Goal: Information Seeking & Learning: Learn about a topic

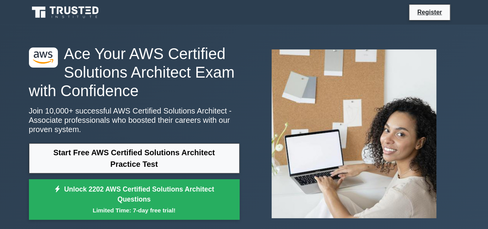
click at [184, 152] on link "Start Free AWS Certified Solutions Architect Practice Test" at bounding box center [134, 158] width 211 height 30
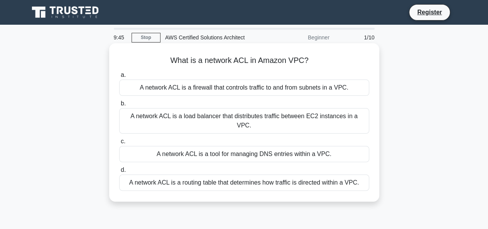
click at [290, 91] on div "A network ACL is a firewall that controls traffic to and from subnets in a VPC." at bounding box center [244, 87] width 250 height 16
click at [119, 77] on input "a. A network ACL is a firewall that controls traffic to and from subnets in a V…" at bounding box center [119, 74] width 0 height 5
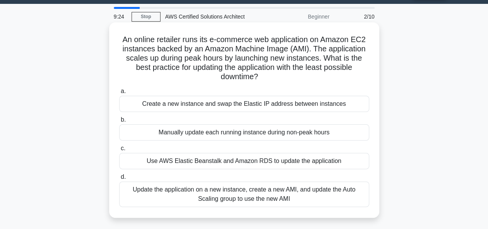
scroll to position [21, 0]
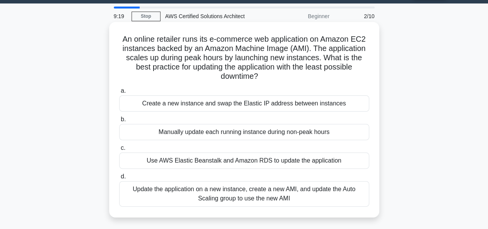
click at [259, 192] on div "Update the application on a new instance, create a new AMI, and update the Auto…" at bounding box center [244, 193] width 250 height 25
click at [119, 179] on input "d. Update the application on a new instance, create a new AMI, and update the A…" at bounding box center [119, 176] width 0 height 5
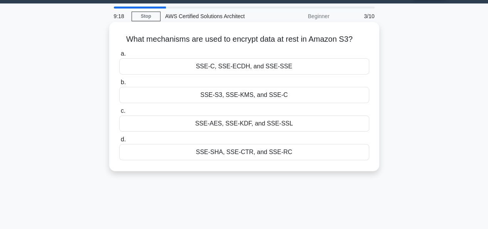
scroll to position [0, 0]
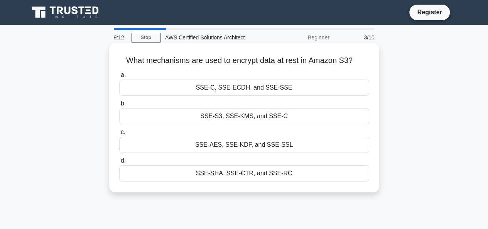
click at [254, 117] on div "SSE-S3, SSE-KMS, and SSE-C" at bounding box center [244, 116] width 250 height 16
click at [119, 106] on input "b. SSE-S3, SSE-KMS, and SSE-C" at bounding box center [119, 103] width 0 height 5
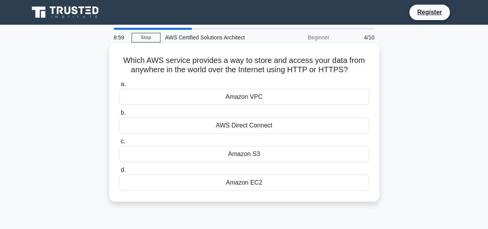
click at [241, 179] on div "Amazon EC2" at bounding box center [244, 182] width 250 height 16
click at [119, 172] on input "d. Amazon EC2" at bounding box center [119, 169] width 0 height 5
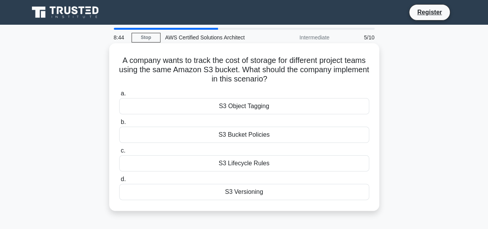
click at [285, 104] on div "S3 Object Tagging" at bounding box center [244, 106] width 250 height 16
click at [119, 96] on input "a. S3 Object Tagging" at bounding box center [119, 93] width 0 height 5
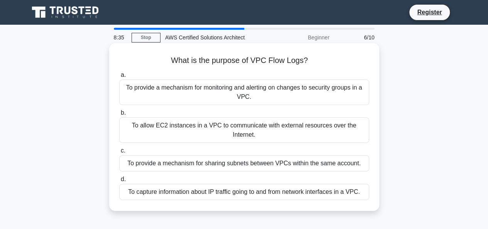
click at [236, 196] on div "To capture information about IP traffic going to and from network interfaces in…" at bounding box center [244, 192] width 250 height 16
click at [119, 182] on input "d. To capture information about IP traffic going to and from network interfaces…" at bounding box center [119, 179] width 0 height 5
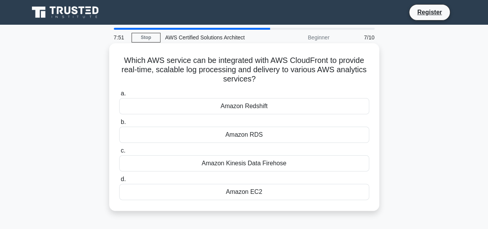
click at [257, 137] on div "Amazon RDS" at bounding box center [244, 134] width 250 height 16
click at [119, 125] on input "b. Amazon RDS" at bounding box center [119, 122] width 0 height 5
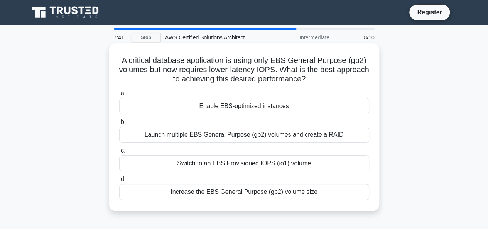
click at [245, 131] on div "Launch multiple EBS General Purpose (gp2) volumes and create a RAID" at bounding box center [244, 134] width 250 height 16
click at [119, 125] on input "b. Launch multiple EBS General Purpose (gp2) volumes and create a RAID" at bounding box center [119, 122] width 0 height 5
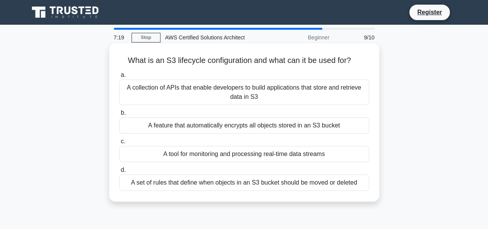
click at [268, 98] on div "A collection of APIs that enable developers to build applications that store an…" at bounding box center [244, 91] width 250 height 25
click at [119, 77] on input "a. A collection of APIs that enable developers to build applications that store…" at bounding box center [119, 74] width 0 height 5
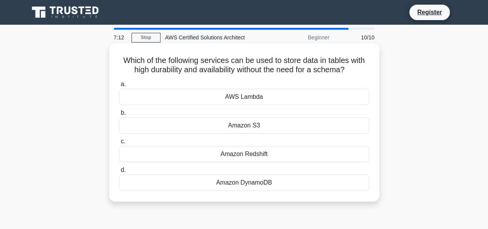
click at [258, 126] on div "Amazon S3" at bounding box center [244, 125] width 250 height 16
click at [119, 115] on input "b. Amazon S3" at bounding box center [119, 112] width 0 height 5
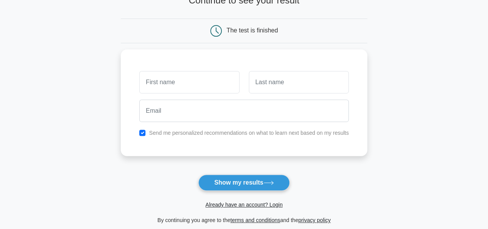
scroll to position [60, 0]
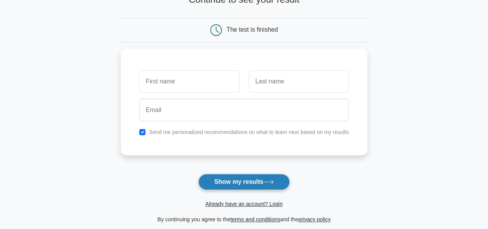
click at [249, 182] on button "Show my results" at bounding box center [243, 182] width 91 height 16
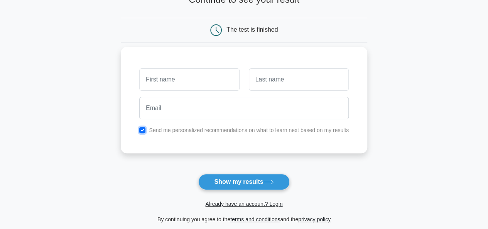
click at [142, 130] on input "checkbox" at bounding box center [142, 130] width 6 height 6
checkbox input "false"
click at [191, 77] on input "text" at bounding box center [189, 79] width 100 height 22
type input "goku"
click at [259, 85] on input "text" at bounding box center [299, 79] width 100 height 22
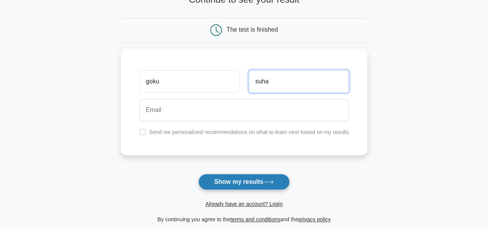
type input "suha"
click at [236, 174] on button "Show my results" at bounding box center [243, 182] width 91 height 16
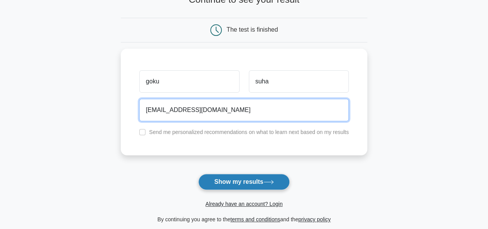
type input "gokusy@yahoo.com"
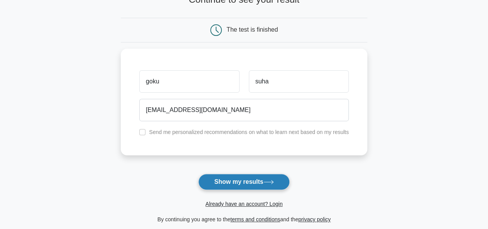
click at [248, 187] on button "Show my results" at bounding box center [243, 182] width 91 height 16
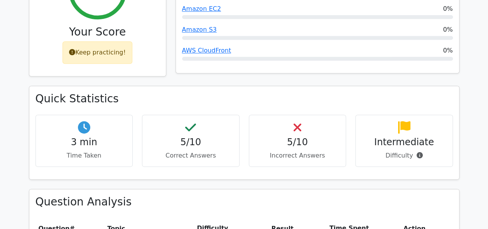
scroll to position [439, 0]
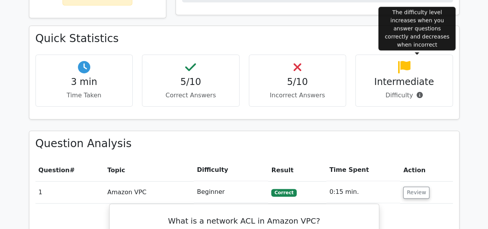
click at [416, 92] on icon at bounding box center [419, 95] width 6 height 6
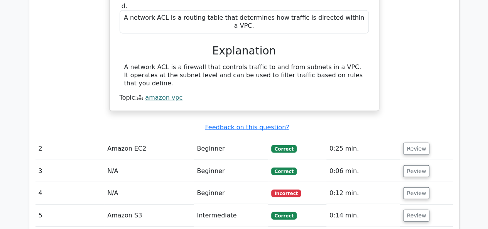
scroll to position [744, 0]
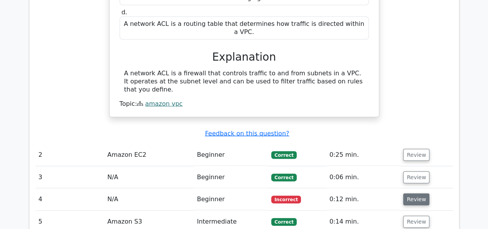
click at [421, 193] on button "Review" at bounding box center [416, 199] width 26 height 12
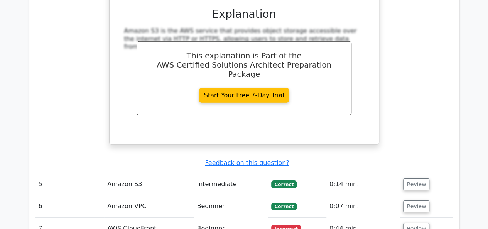
scroll to position [1107, 0]
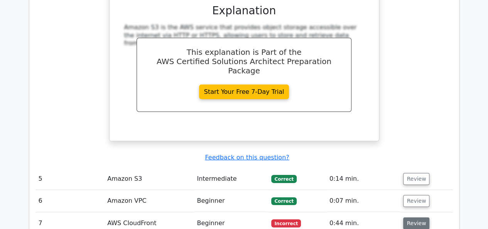
click at [419, 217] on button "Review" at bounding box center [416, 223] width 26 height 12
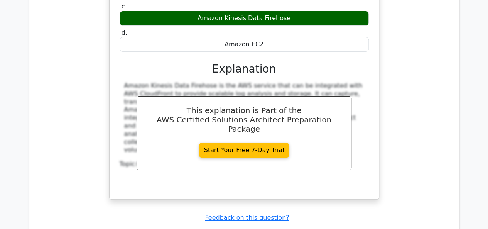
scroll to position [1439, 0]
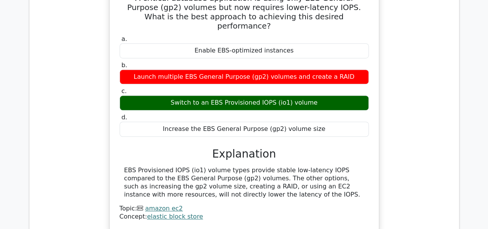
scroll to position [1707, 0]
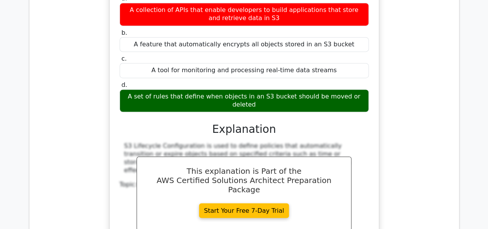
scroll to position [2030, 0]
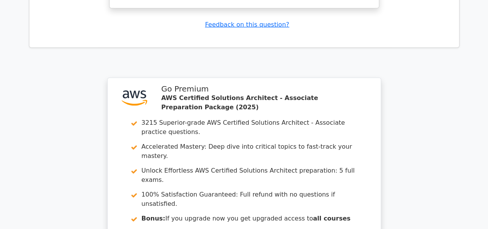
scroll to position [2682, 0]
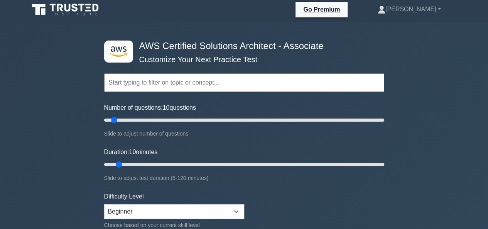
scroll to position [3, 0]
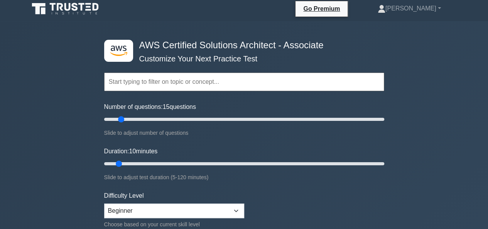
type input "10"
click at [116, 122] on input "Number of questions: 10 questions" at bounding box center [244, 119] width 280 height 9
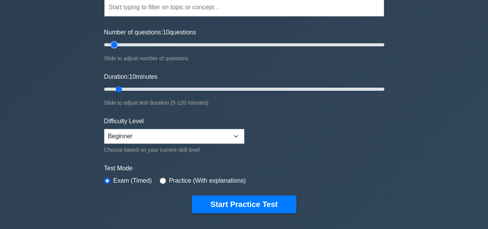
scroll to position [82, 0]
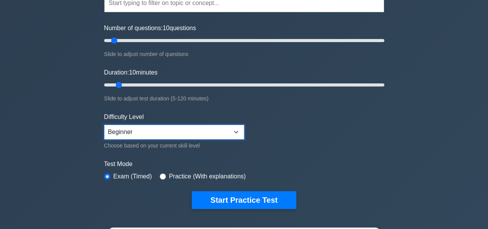
click at [215, 130] on select "Beginner Intermediate Expert" at bounding box center [174, 132] width 140 height 15
click at [271, 143] on form "Topics Amazon EC2 Amazon S3 Amazon VPC AWS Identity and Access Management (IAM)…" at bounding box center [244, 89] width 280 height 238
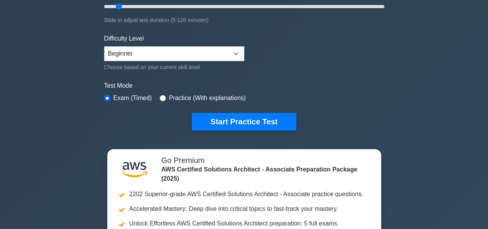
scroll to position [174, 0]
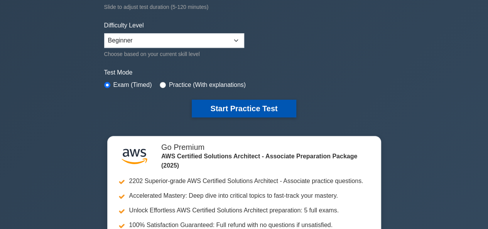
click at [258, 111] on button "Start Practice Test" at bounding box center [244, 108] width 104 height 18
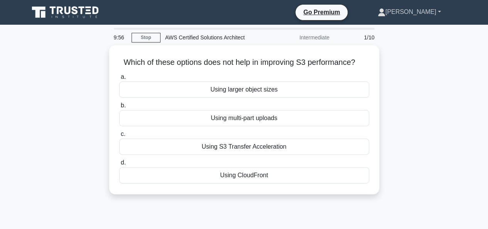
click at [429, 14] on link "[PERSON_NAME]" at bounding box center [409, 11] width 100 height 15
click at [428, 71] on div "Which of these options does not help in improving S3 performance? .spinner_0XTQ…" at bounding box center [244, 124] width 440 height 158
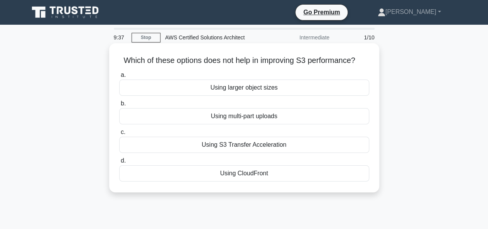
click at [267, 172] on div "Using CloudFront" at bounding box center [244, 173] width 250 height 16
click at [119, 163] on input "d. Using CloudFront" at bounding box center [119, 160] width 0 height 5
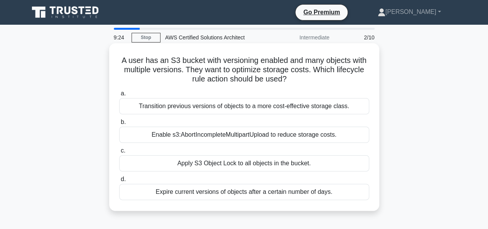
click at [261, 191] on div "Expire current versions of objects after a certain number of days." at bounding box center [244, 192] width 250 height 16
click at [119, 182] on input "d. Expire current versions of objects after a certain number of days." at bounding box center [119, 179] width 0 height 5
